Goal: Transaction & Acquisition: Purchase product/service

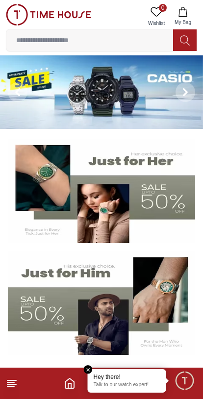
click at [170, 88] on button at bounding box center [185, 92] width 35 height 74
click at [114, 90] on img at bounding box center [101, 92] width 203 height 74
click at [113, 89] on img at bounding box center [101, 92] width 203 height 74
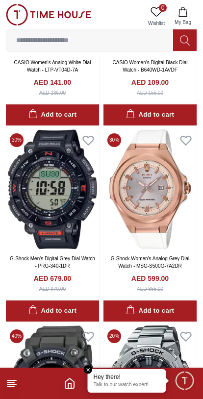
scroll to position [838, 0]
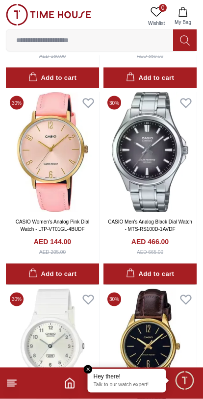
scroll to position [3425, 0]
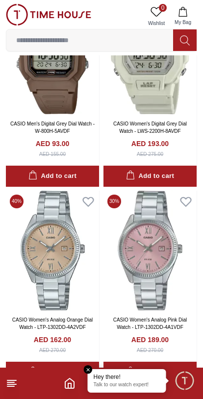
scroll to position [4911, 0]
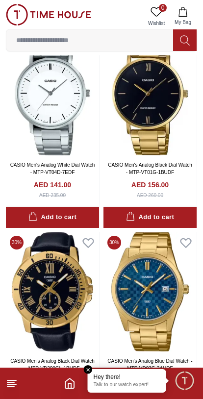
scroll to position [7599, 0]
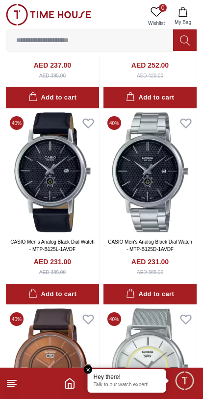
scroll to position [9092, 0]
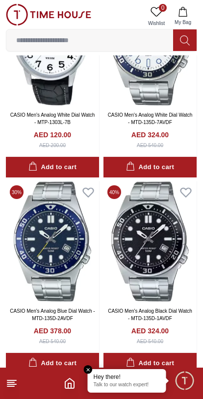
scroll to position [10230, 0]
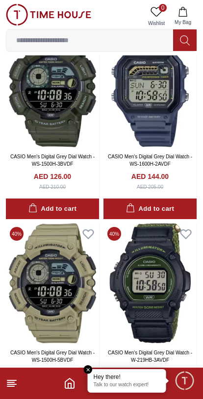
scroll to position [15844, 0]
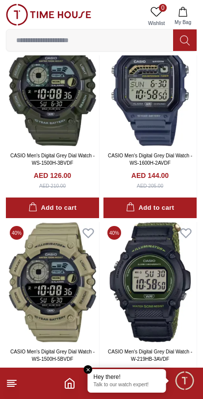
click at [145, 38] on input at bounding box center [89, 40] width 167 height 20
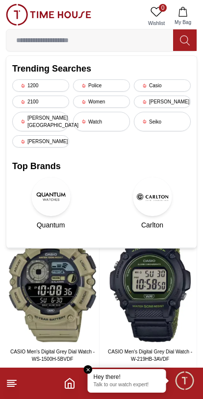
scroll to position [15776, 0]
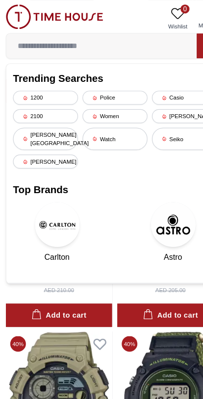
click at [165, 86] on div "Casio" at bounding box center [162, 85] width 57 height 12
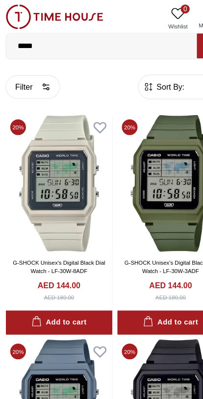
click at [36, 79] on button "Filter" at bounding box center [30, 76] width 48 height 21
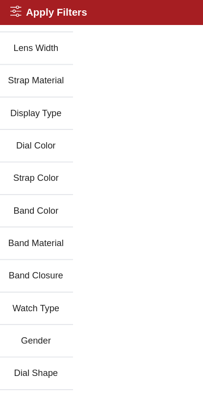
scroll to position [164, 0]
click at [20, 301] on button "Gender" at bounding box center [32, 298] width 65 height 28
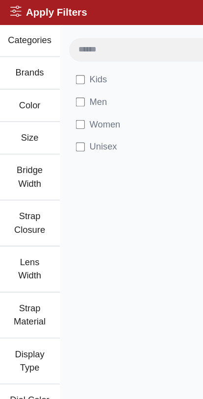
scroll to position [0, 0]
click at [87, 92] on span "Men" at bounding box center [86, 89] width 15 height 12
click at [43, 67] on button "Brands" at bounding box center [26, 64] width 53 height 28
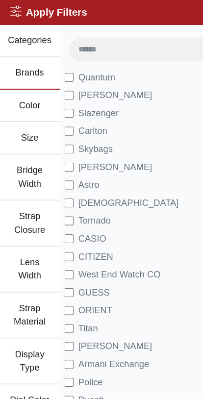
click at [108, 84] on span "[PERSON_NAME]" at bounding box center [101, 83] width 65 height 12
click at [91, 211] on span "CASIO" at bounding box center [81, 209] width 25 height 12
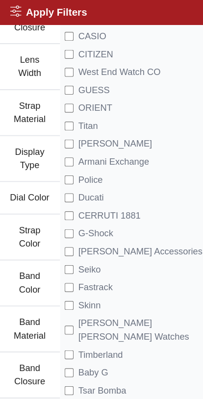
scroll to position [178, 0]
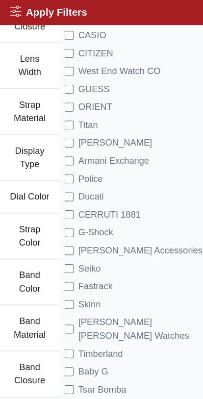
click at [145, 220] on span "Lee Cooper Accessories" at bounding box center [123, 219] width 108 height 12
click at [84, 234] on span "Seiko" at bounding box center [79, 235] width 20 height 12
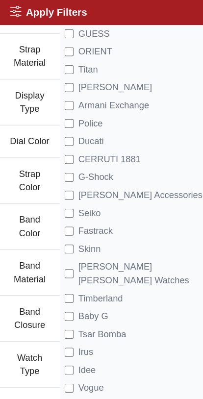
scroll to position [242, 0]
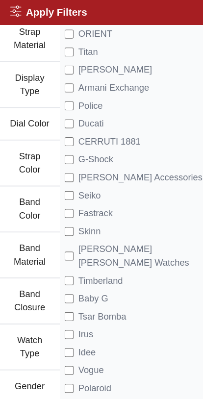
click at [154, 219] on span "Kenneth Scott Smart Watches" at bounding box center [134, 224] width 130 height 24
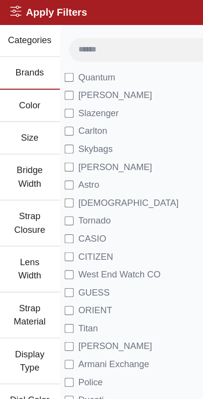
click at [18, 11] on icon at bounding box center [15, 10] width 10 height 10
click at [17, 10] on icon at bounding box center [15, 10] width 10 height 10
click at [31, 35] on button "Categories" at bounding box center [26, 36] width 53 height 28
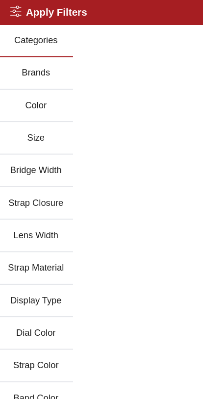
click at [37, 31] on button "Categories" at bounding box center [32, 36] width 65 height 28
click at [17, 13] on icon at bounding box center [15, 10] width 10 height 10
click at [44, 63] on button "Brands" at bounding box center [32, 64] width 65 height 28
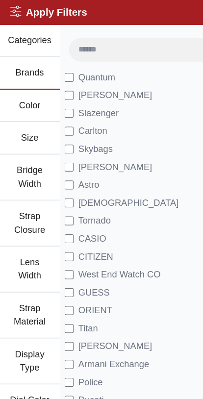
click at [15, 6] on icon at bounding box center [15, 10] width 10 height 10
click at [22, 13] on h2 "Apply Filters" at bounding box center [43, 11] width 67 height 14
click at [21, 13] on h2 "Apply Filters" at bounding box center [43, 11] width 67 height 14
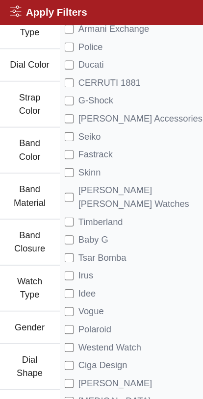
scroll to position [293, 0]
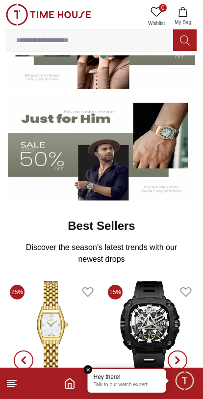
scroll to position [150, 0]
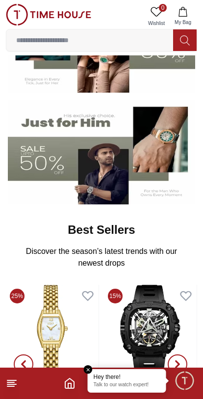
click at [140, 48] on input at bounding box center [89, 40] width 167 height 20
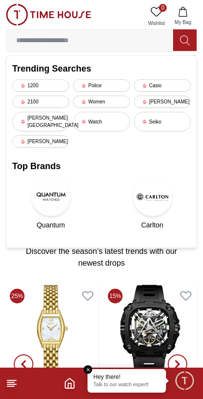
scroll to position [82, 0]
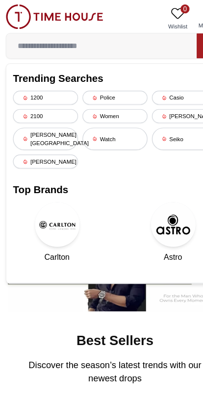
click at [152, 103] on div "[PERSON_NAME]" at bounding box center [162, 102] width 57 height 12
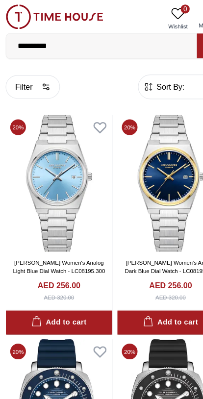
click at [148, 78] on span "Sort By:" at bounding box center [149, 76] width 26 height 10
click at [38, 80] on button "Filter" at bounding box center [30, 76] width 48 height 21
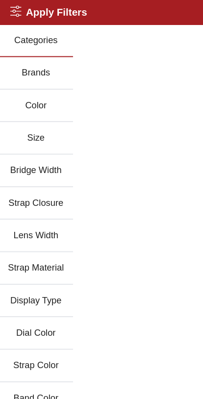
click at [25, 14] on h2 "Apply Filters" at bounding box center [43, 11] width 67 height 14
click at [19, 14] on h2 "Apply Filters" at bounding box center [43, 11] width 67 height 14
click at [24, 33] on button "Categories" at bounding box center [32, 36] width 65 height 28
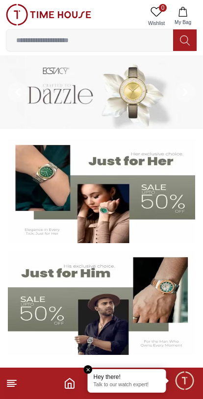
click at [161, 41] on input at bounding box center [89, 40] width 167 height 20
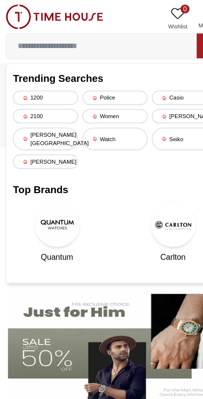
click at [148, 101] on div "[PERSON_NAME]" at bounding box center [162, 102] width 57 height 12
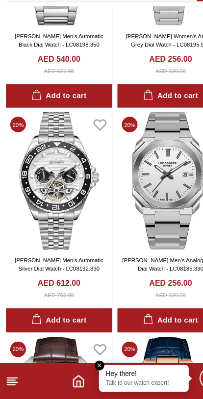
scroll to position [1326, 0]
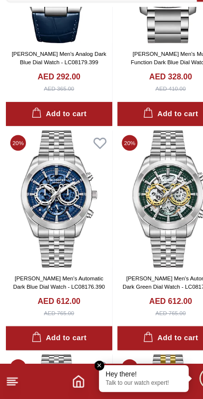
scroll to position [1899, 0]
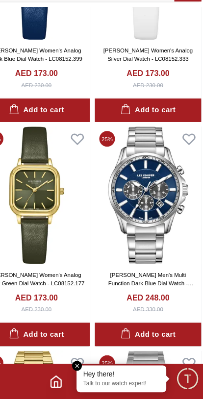
scroll to position [5040, 0]
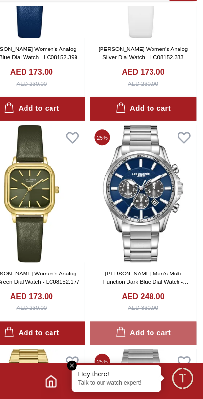
click at [142, 336] on div "Add to cart" at bounding box center [150, 341] width 48 height 11
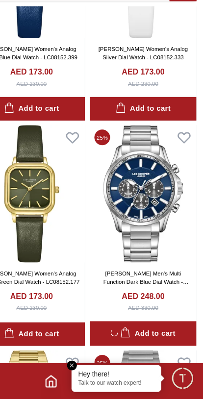
scroll to position [5097, 0]
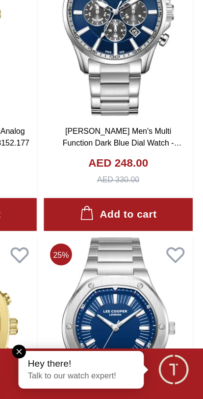
click at [105, 273] on button "Add to cart" at bounding box center [149, 283] width 93 height 21
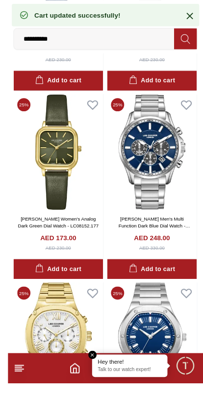
scroll to position [5141, 0]
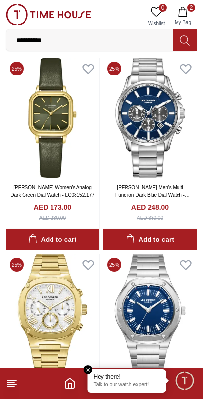
click at [139, 234] on div "Add to cart" at bounding box center [150, 239] width 48 height 11
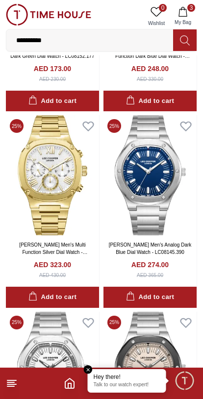
scroll to position [5281, 0]
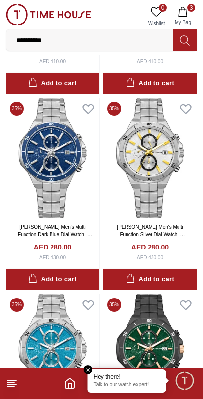
scroll to position [7259, 0]
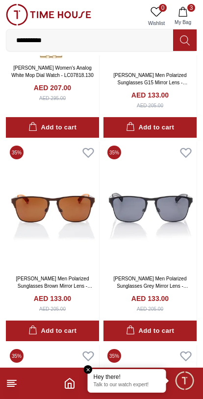
scroll to position [9385, 0]
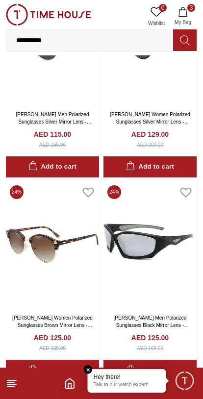
scroll to position [10509, 0]
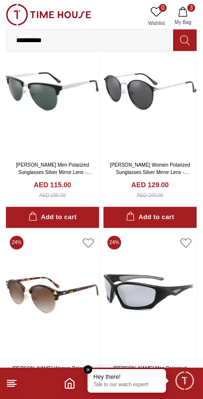
click at [59, 212] on div "Add to cart" at bounding box center [52, 217] width 48 height 11
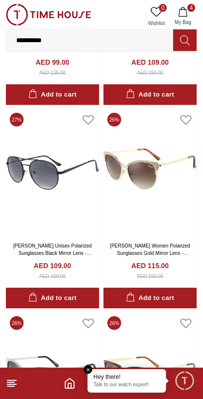
scroll to position [11239, 0]
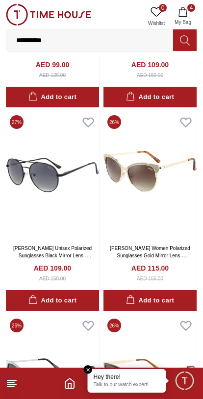
click at [77, 290] on button "Add to cart" at bounding box center [52, 300] width 93 height 21
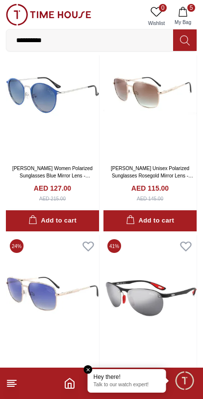
click at [162, 43] on input "**********" at bounding box center [89, 40] width 167 height 20
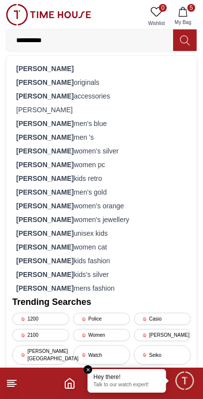
scroll to position [11657, 0]
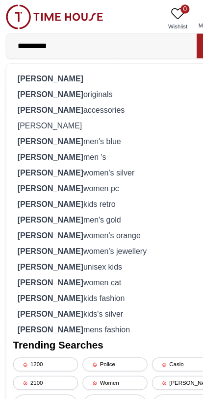
click at [112, 126] on div "lee cooper men's blue" at bounding box center [101, 124] width 178 height 14
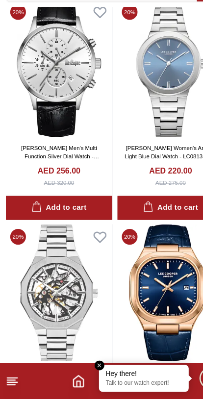
scroll to position [495, 0]
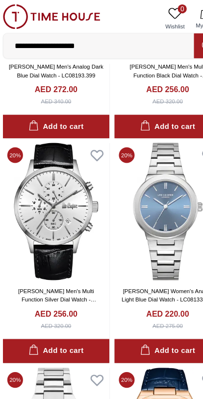
click at [144, 38] on input "**********" at bounding box center [89, 40] width 167 height 20
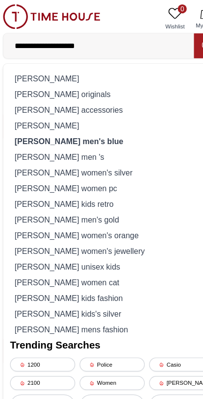
scroll to position [299, 0]
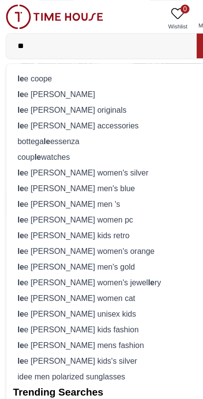
type input "*"
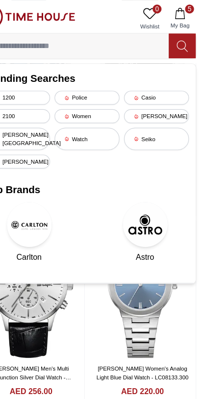
click at [143, 118] on div "Seiko" at bounding box center [162, 122] width 57 height 20
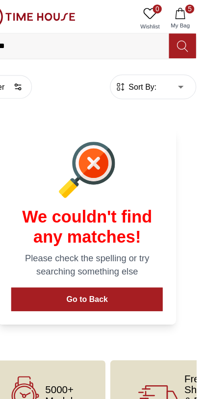
click at [39, 74] on circle "button" at bounding box center [40, 75] width 2 height 2
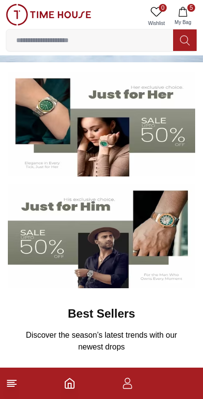
scroll to position [70, 0]
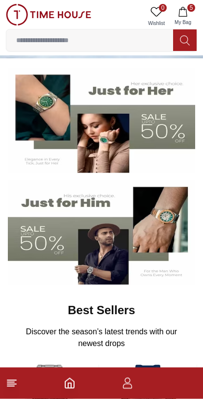
click at [156, 242] on img at bounding box center [101, 233] width 187 height 104
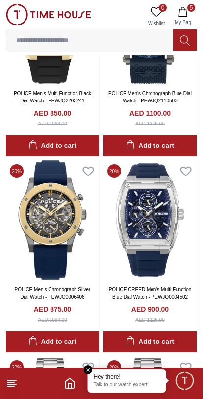
scroll to position [913, 0]
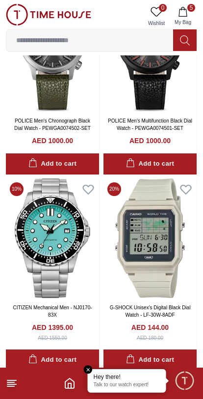
scroll to position [3478, 0]
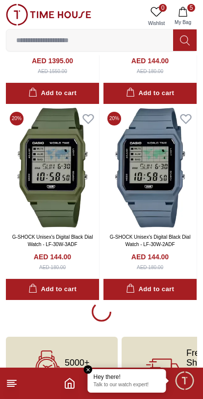
scroll to position [3698, 0]
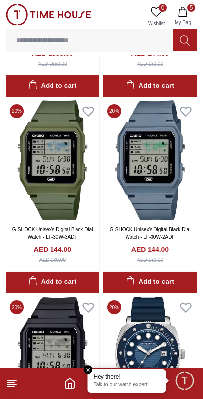
click at [182, 17] on button "5 My Bag" at bounding box center [183, 16] width 28 height 25
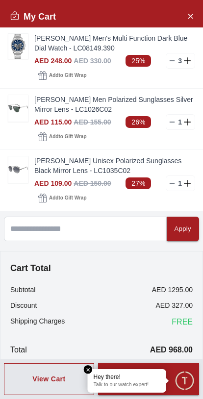
click at [170, 64] on icon at bounding box center [172, 61] width 8 height 8
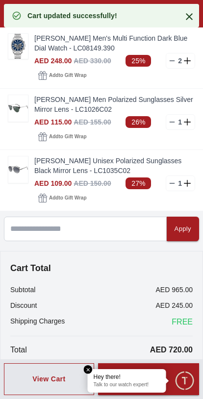
click at [169, 62] on icon at bounding box center [172, 61] width 8 height 8
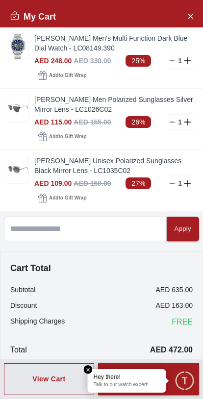
click at [170, 123] on icon at bounding box center [172, 122] width 8 height 8
